Goal: Task Accomplishment & Management: Complete application form

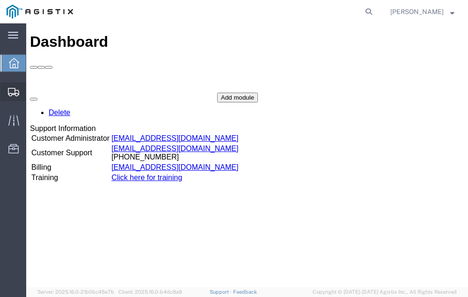
click at [0, 0] on span "Shipment Manager" at bounding box center [0, 0] width 0 height 0
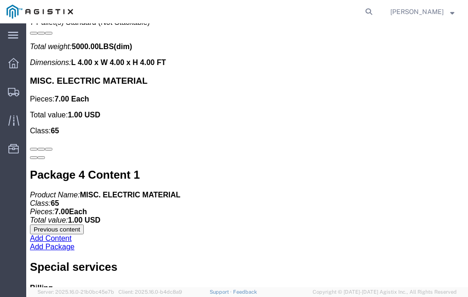
scroll to position [2773, 0]
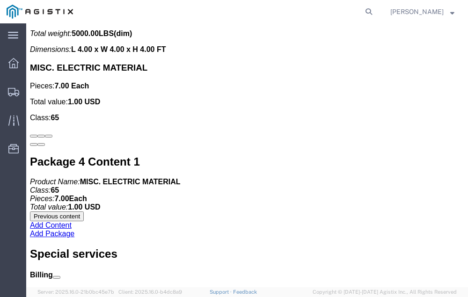
click link "Confirm"
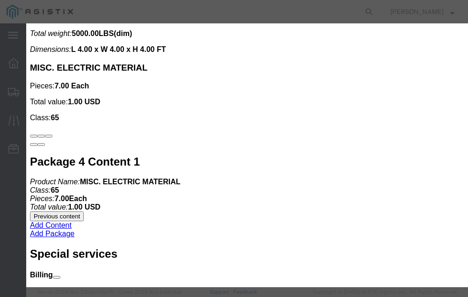
click input "checkbox"
checkbox input "true"
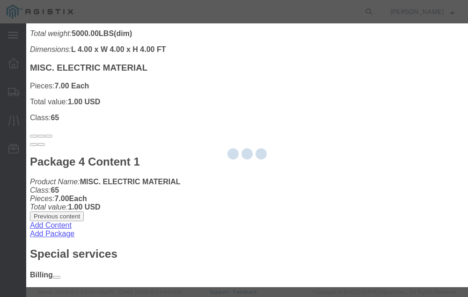
type input "Neil Coehlo"
type input "559-217-7289"
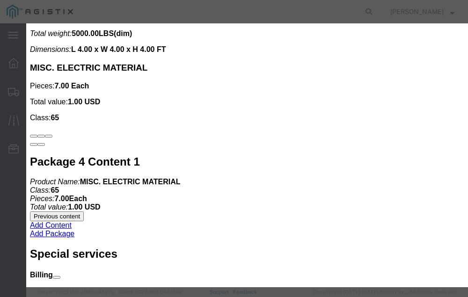
click input "text"
type input "56499379"
click button "Submit"
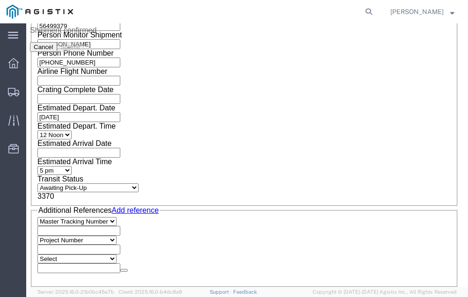
scroll to position [0, 0]
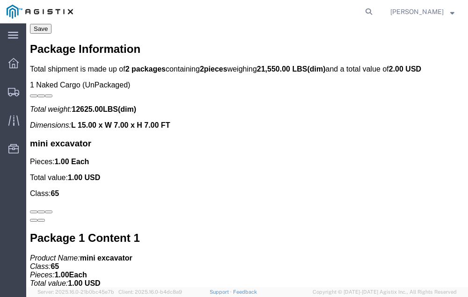
scroll to position [1928, 0]
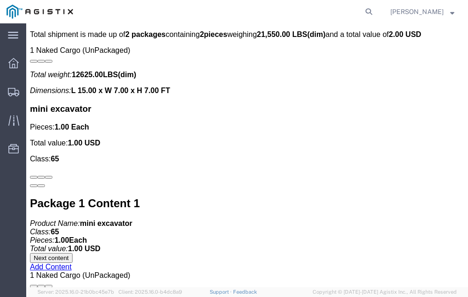
click link "Confirm"
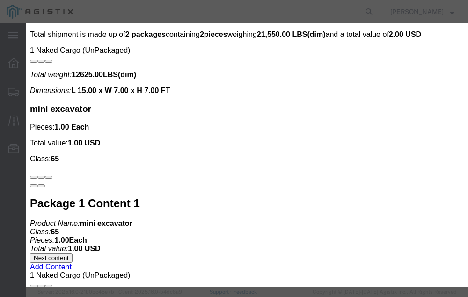
click input "checkbox"
checkbox input "true"
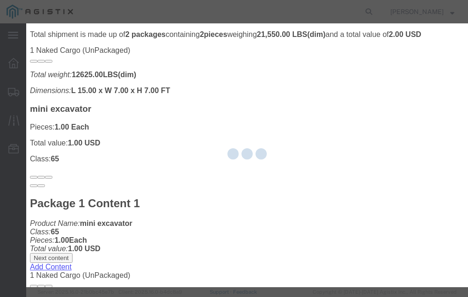
type input "Neil Coehlo"
type input "559-217-7289"
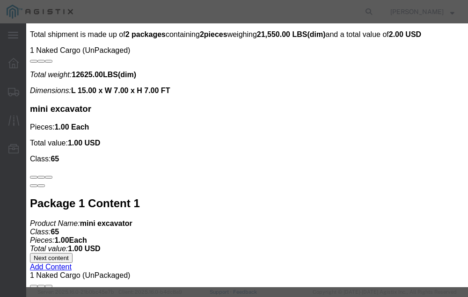
click input "text"
type input "56489652"
click button "Submit"
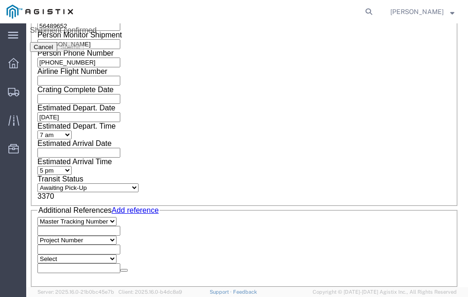
scroll to position [0, 0]
